Goal: Transaction & Acquisition: Book appointment/travel/reservation

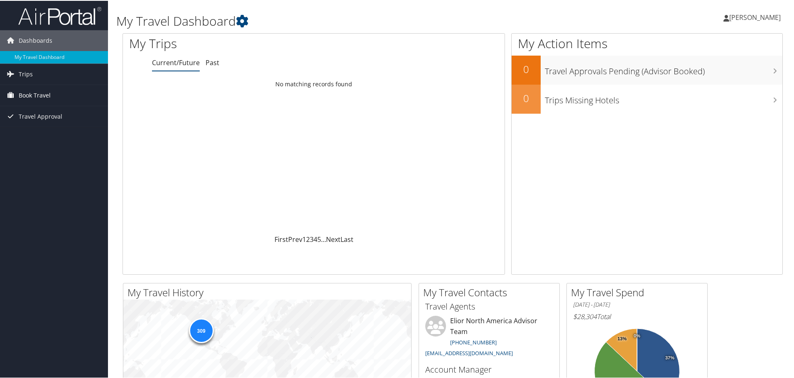
click at [64, 98] on link "Book Travel" at bounding box center [54, 94] width 108 height 21
click at [59, 138] on link "Book/Manage Online Trips" at bounding box center [54, 136] width 108 height 12
